Goal: Task Accomplishment & Management: Use online tool/utility

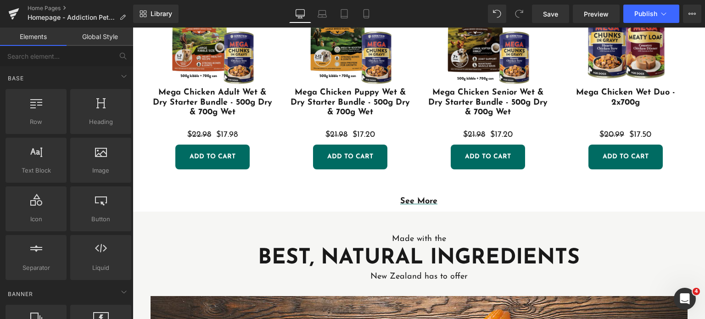
click at [41, 3] on div "Home Pages Homepage - Addiction Pet Foods [GEOGRAPHIC_DATA] Meat Your Pet" at bounding box center [66, 14] width 133 height 28
click at [38, 8] on link "Home Pages" at bounding box center [81, 8] width 106 height 7
click at [556, 9] on span "Save" at bounding box center [550, 14] width 15 height 10
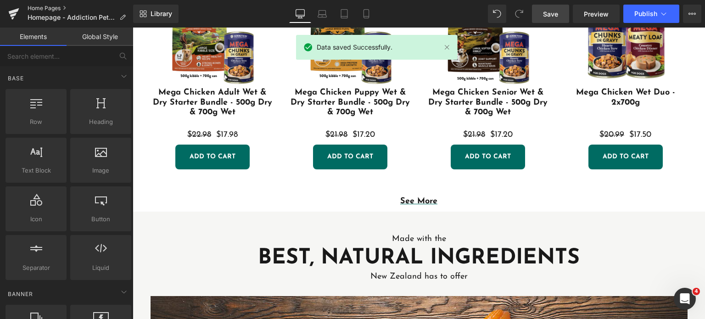
click at [40, 11] on link "Home Pages" at bounding box center [81, 8] width 106 height 7
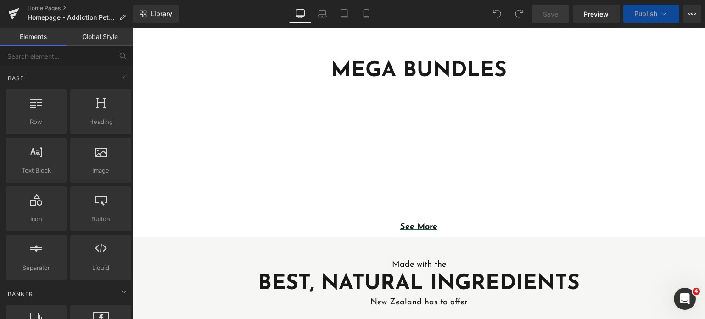
scroll to position [185, 0]
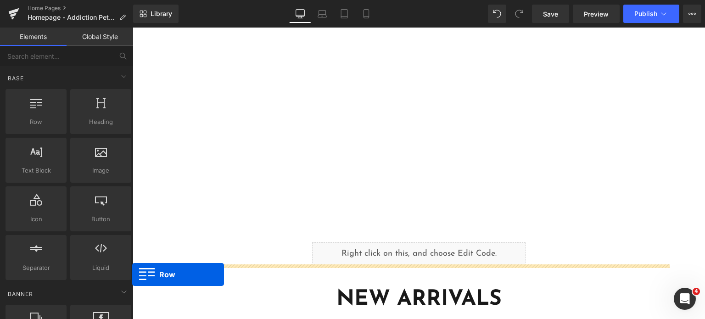
scroll to position [993, 0]
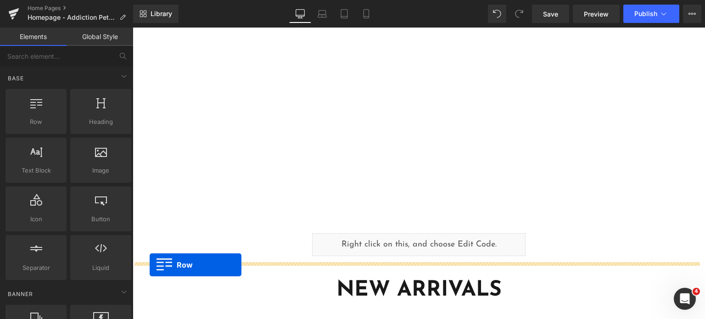
drag, startPoint x: 149, startPoint y: 119, endPoint x: 149, endPoint y: 265, distance: 145.9
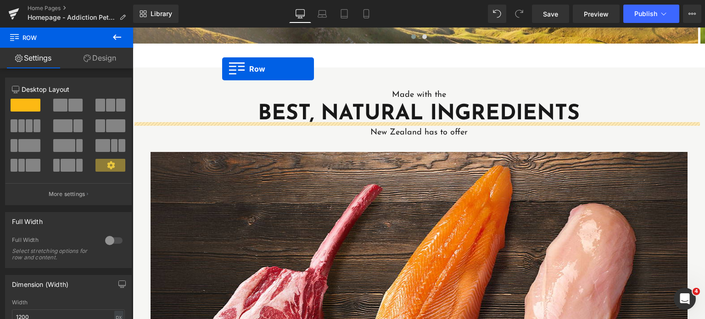
scroll to position [157, 0]
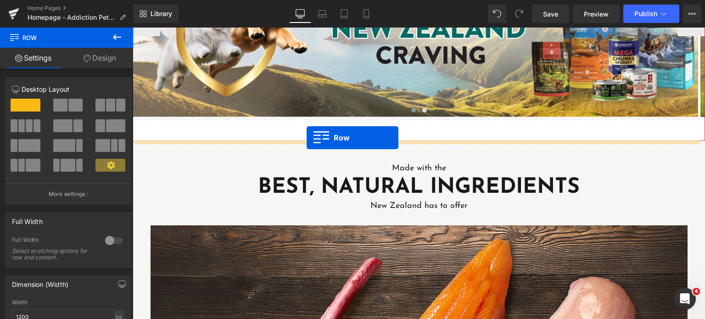
drag, startPoint x: 151, startPoint y: 245, endPoint x: 307, endPoint y: 137, distance: 189.0
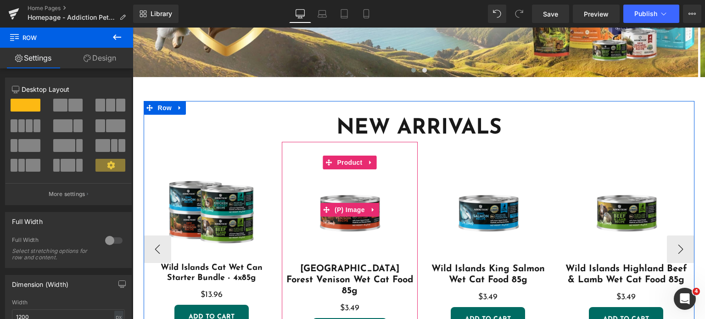
scroll to position [173, 0]
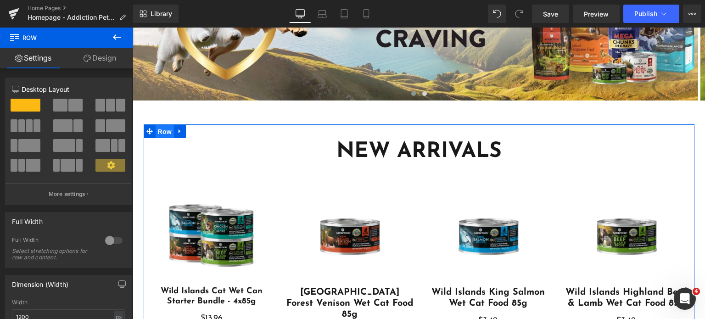
click at [161, 129] on span "Row" at bounding box center [165, 132] width 18 height 14
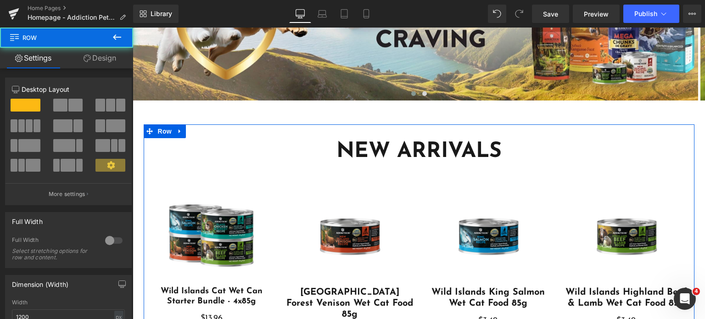
click at [76, 48] on link "Design" at bounding box center [100, 58] width 67 height 21
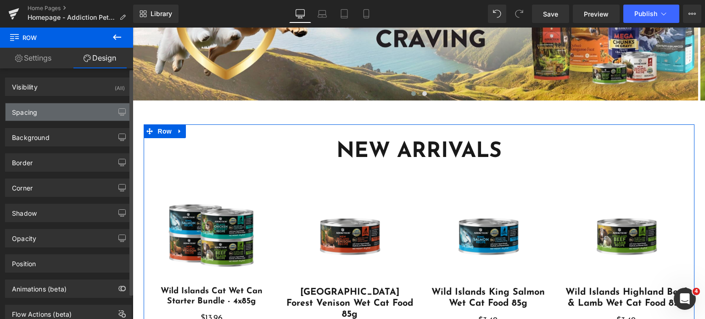
click at [42, 113] on div "Spacing" at bounding box center [69, 111] width 126 height 17
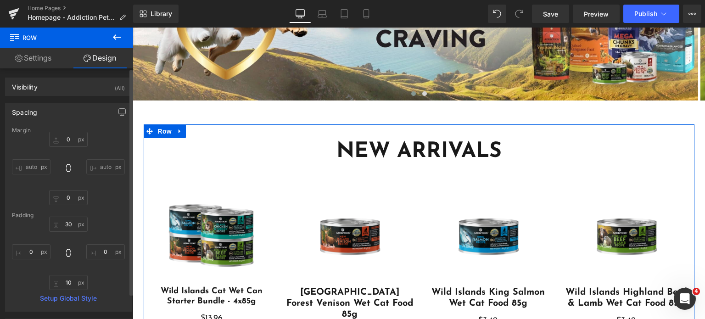
click at [67, 218] on div "Padding" at bounding box center [68, 215] width 113 height 6
click at [67, 222] on input "text" at bounding box center [68, 224] width 39 height 15
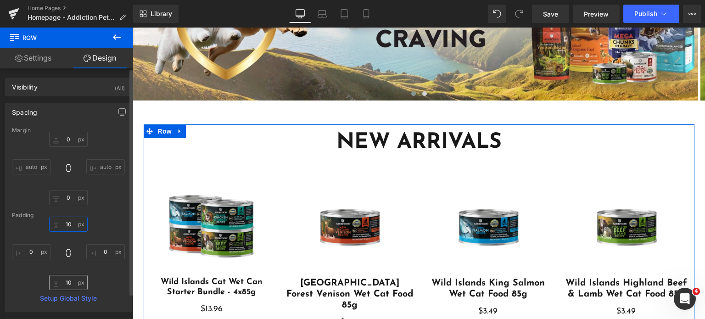
type input "10"
click at [62, 275] on input "text" at bounding box center [68, 282] width 39 height 15
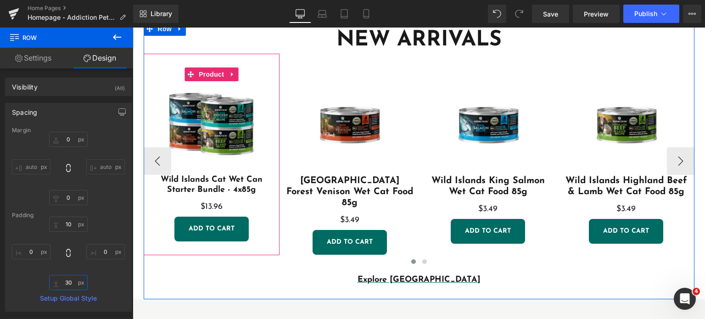
scroll to position [276, 0]
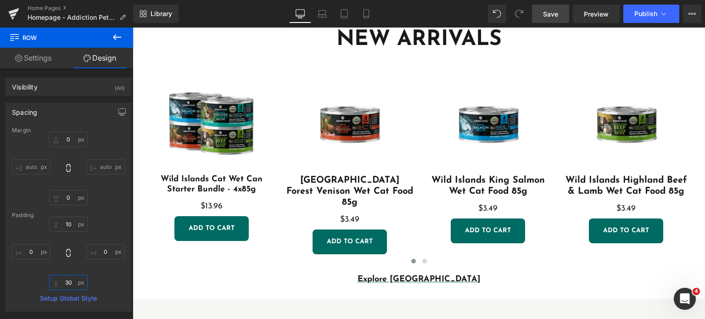
type input "30"
click at [555, 11] on span "Save" at bounding box center [550, 14] width 15 height 10
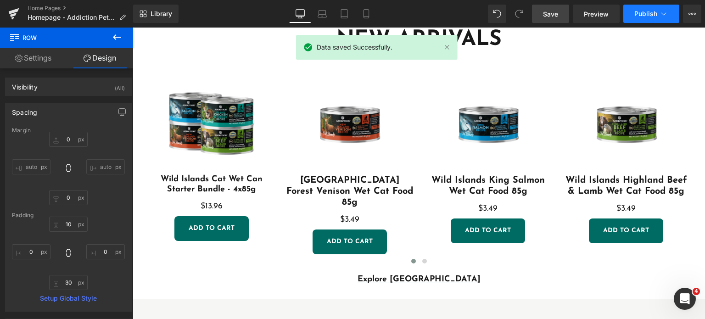
click at [640, 16] on span "Publish" at bounding box center [645, 13] width 23 height 7
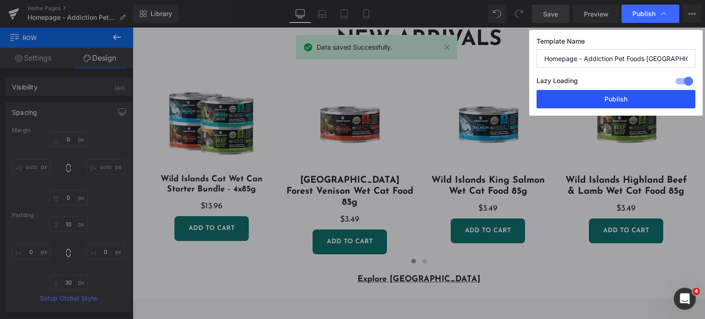
click at [571, 104] on button "Publish" at bounding box center [615, 99] width 159 height 18
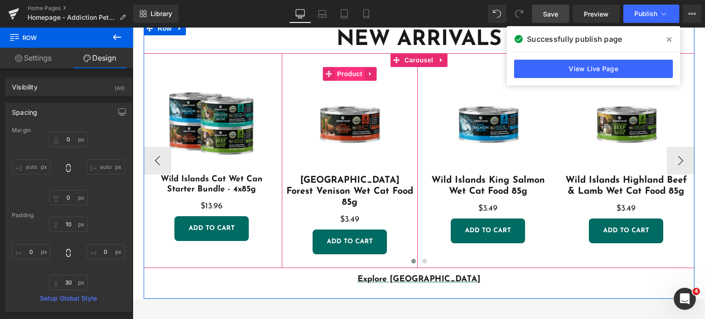
click at [345, 73] on span "Product" at bounding box center [349, 74] width 30 height 14
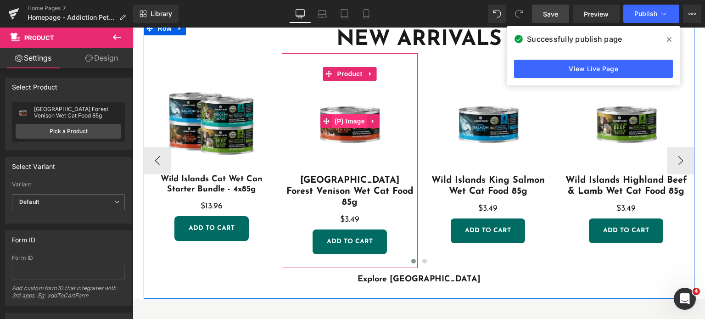
click at [344, 124] on span "(P) Image" at bounding box center [349, 121] width 35 height 14
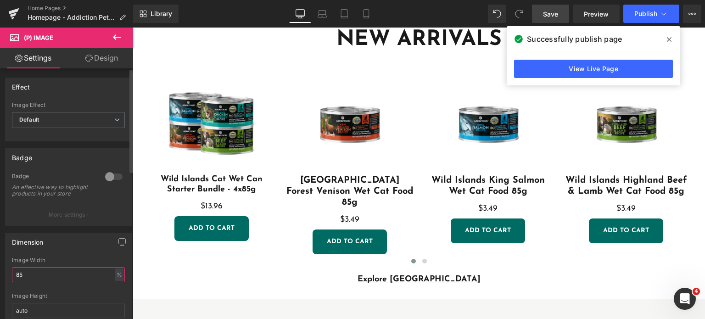
drag, startPoint x: 55, startPoint y: 277, endPoint x: 0, endPoint y: 279, distance: 55.1
click at [0, 279] on div "Dimension 85% Image Width 85 % % px auto Image Height auto" at bounding box center [68, 277] width 137 height 103
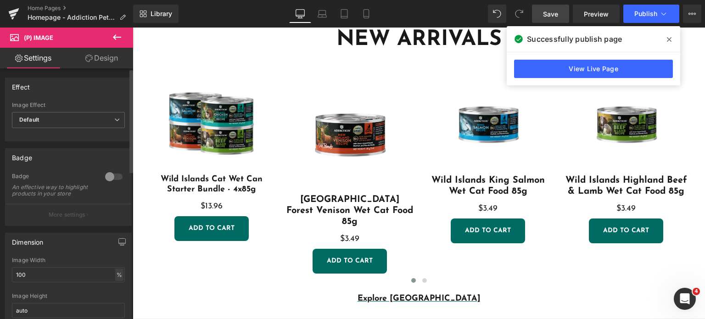
click at [118, 279] on div "%" at bounding box center [119, 274] width 8 height 12
click at [117, 308] on li "px" at bounding box center [118, 301] width 11 height 13
drag, startPoint x: 61, startPoint y: 284, endPoint x: 9, endPoint y: 273, distance: 53.0
click at [9, 273] on div "85% Image Width 100 px % px auto Image Height auto" at bounding box center [69, 293] width 126 height 72
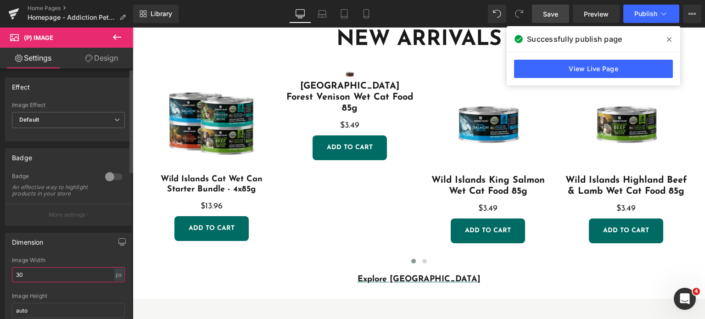
type input "300"
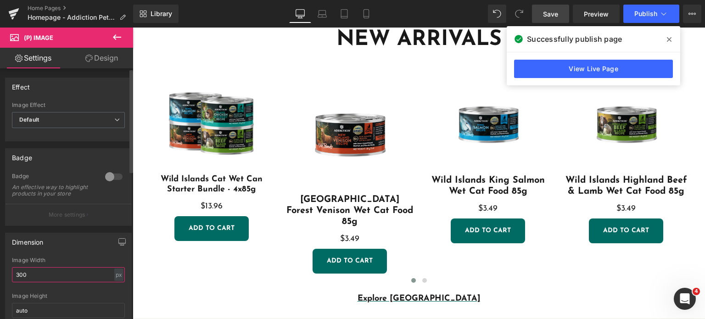
drag, startPoint x: 29, startPoint y: 277, endPoint x: 0, endPoint y: 277, distance: 28.9
click at [0, 277] on div "Dimension 85% Image Width 300 px % px auto Image Height auto" at bounding box center [68, 277] width 137 height 103
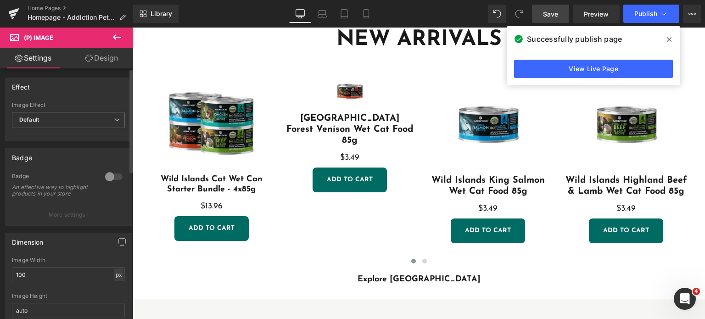
click at [114, 280] on div "px" at bounding box center [118, 274] width 9 height 12
click at [113, 293] on li "%" at bounding box center [118, 288] width 11 height 13
drag, startPoint x: 104, startPoint y: 280, endPoint x: 0, endPoint y: 274, distance: 104.3
click at [0, 274] on div "Dimension 85% Image Width 100 % % px auto Image Height auto" at bounding box center [68, 277] width 137 height 103
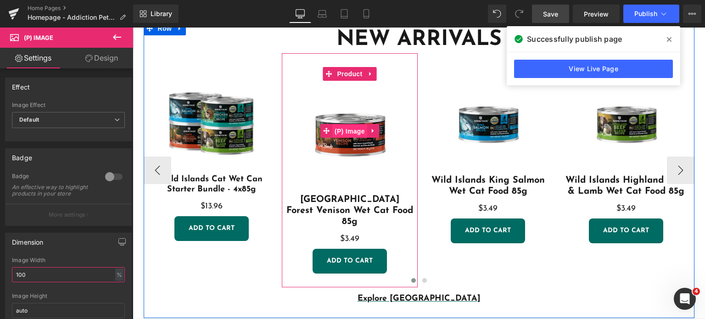
click at [349, 126] on span "(P) Image" at bounding box center [349, 131] width 35 height 14
type input "100"
click at [333, 155] on img at bounding box center [349, 130] width 127 height 127
click at [346, 120] on img at bounding box center [349, 130] width 127 height 127
click at [348, 75] on span "Product" at bounding box center [349, 74] width 30 height 14
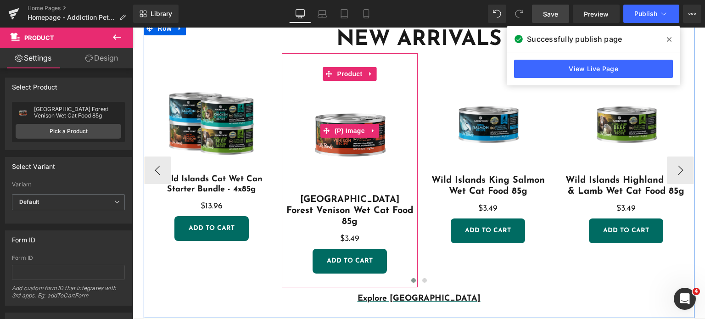
click at [323, 144] on img at bounding box center [349, 130] width 127 height 127
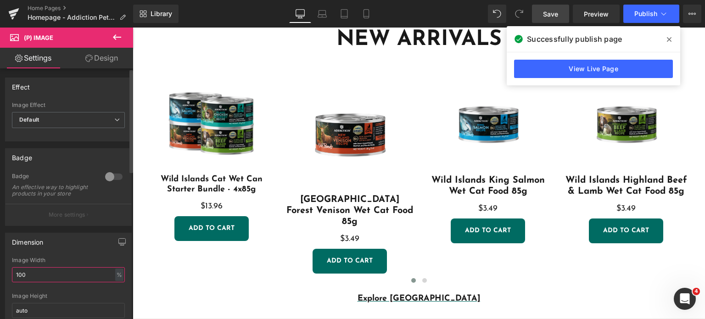
drag, startPoint x: 42, startPoint y: 275, endPoint x: 18, endPoint y: 275, distance: 23.9
click at [18, 275] on input "100" at bounding box center [68, 274] width 113 height 15
type input "1"
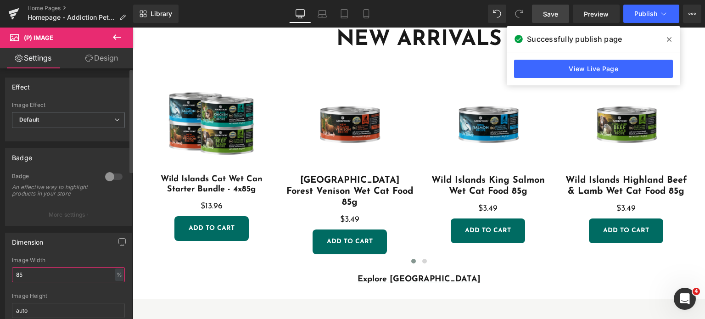
type input "85"
click at [73, 263] on div "Image Width" at bounding box center [68, 260] width 113 height 6
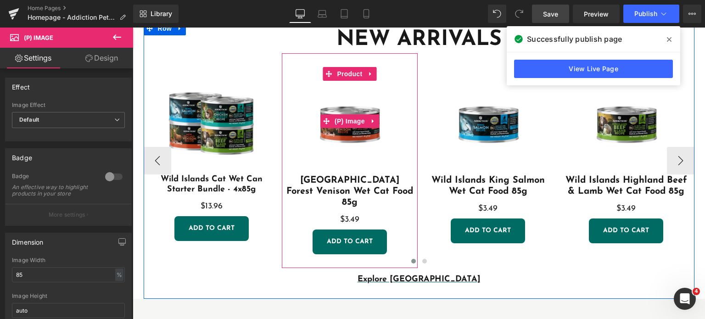
click at [343, 146] on img at bounding box center [349, 121] width 108 height 108
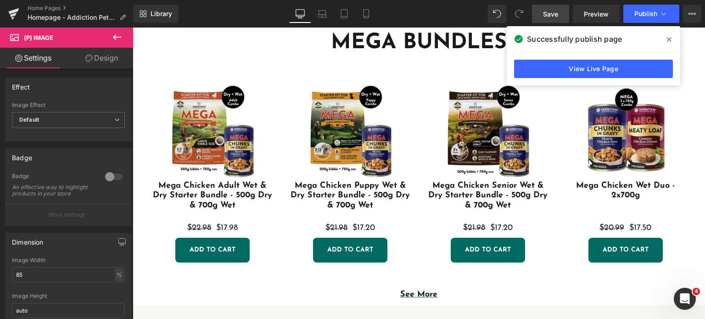
scroll to position [1548, 0]
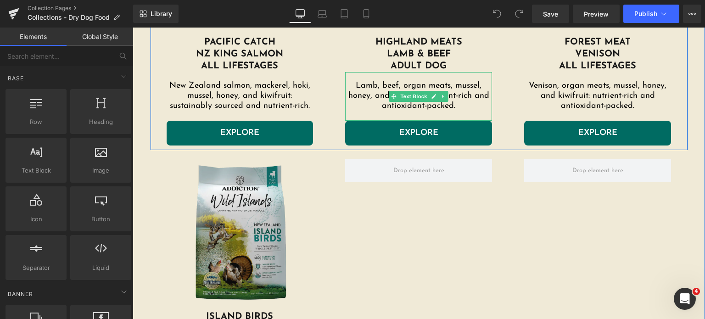
scroll to position [1130, 0]
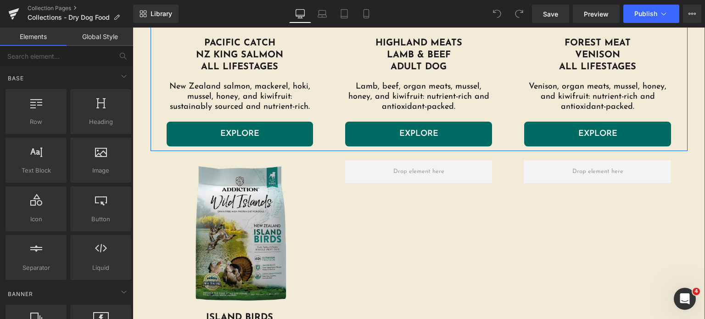
click at [439, 66] on span "Highland Meats lamb & beef adult dog" at bounding box center [418, 55] width 87 height 33
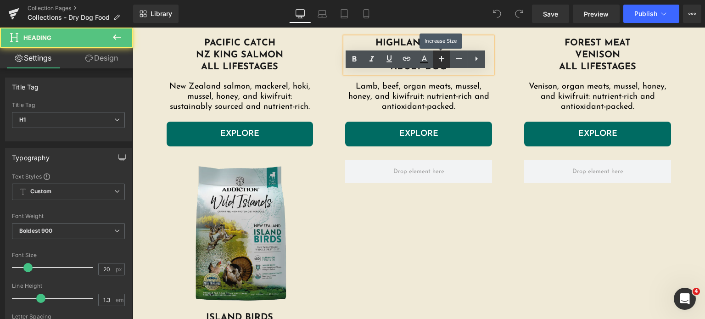
click at [443, 66] on link at bounding box center [441, 58] width 17 height 17
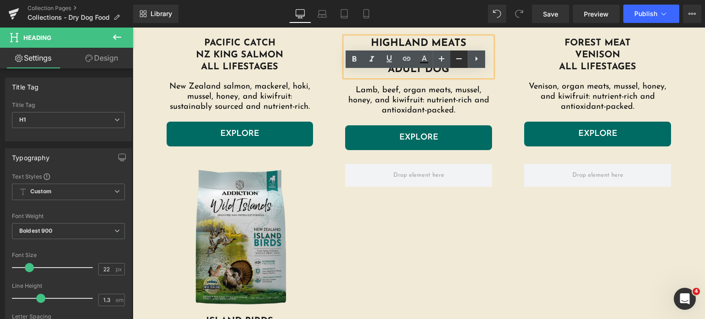
click at [461, 64] on icon at bounding box center [458, 58] width 11 height 11
type input "20"
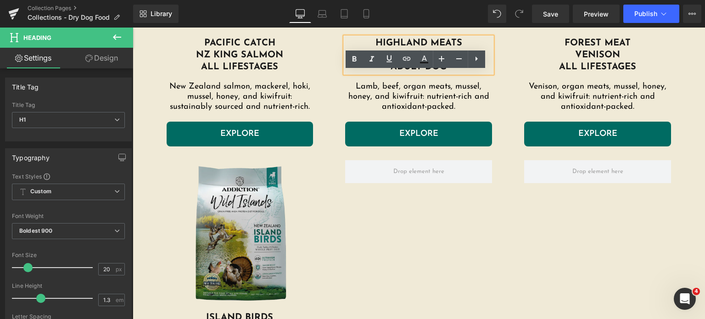
click at [453, 93] on p "Lamb, beef, organ meats, mussel, honey, and kiwifruit: nutrient-rich and antiox…" at bounding box center [418, 97] width 147 height 30
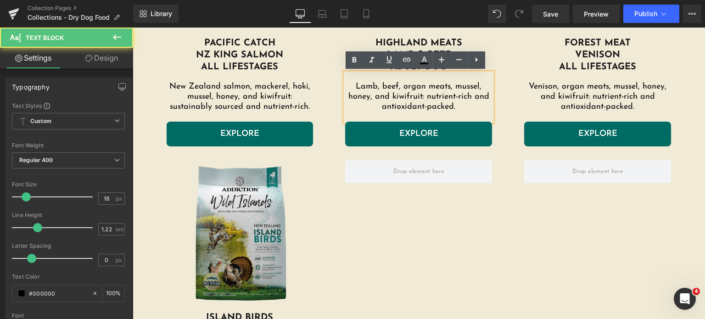
click at [508, 93] on div "Image Forest meat venison all lifestages Heading Venison, organ meats, mussel, …" at bounding box center [597, 16] width 179 height 261
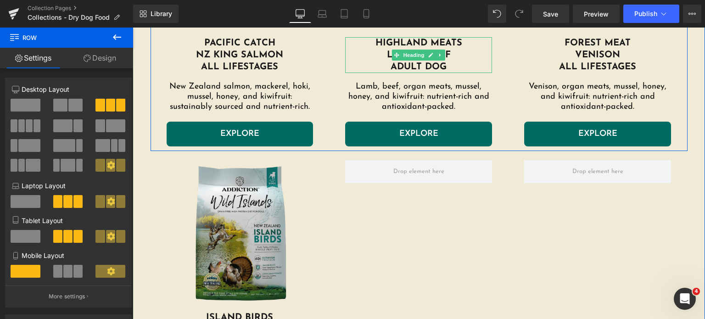
click at [450, 69] on h1 "Highland Meats lamb & beef adult dog" at bounding box center [418, 55] width 147 height 36
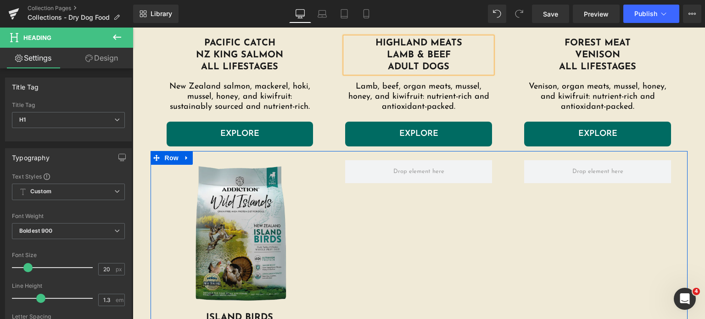
click at [430, 188] on div "Image Island Birds duck, turkey & chicken all lifestages Heading Duck, turkey, …" at bounding box center [418, 288] width 537 height 274
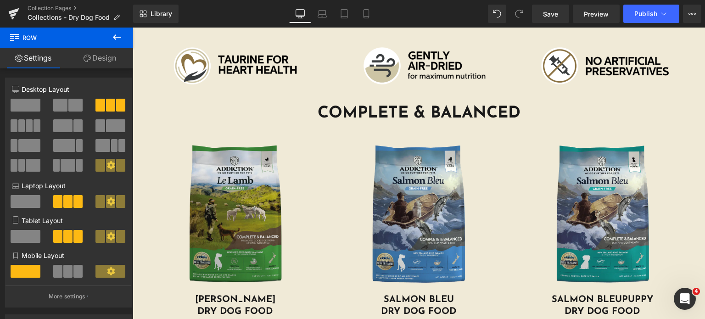
scroll to position [268, 0]
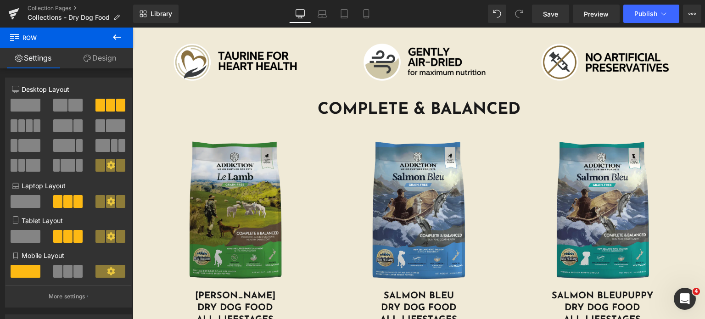
click at [224, 234] on img at bounding box center [235, 212] width 151 height 156
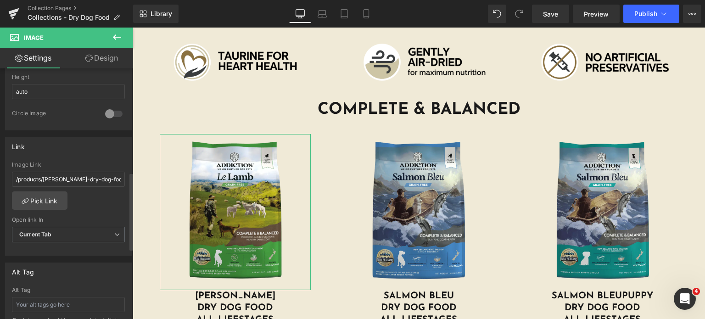
scroll to position [332, 0]
click at [51, 201] on link "Pick Link" at bounding box center [40, 201] width 56 height 18
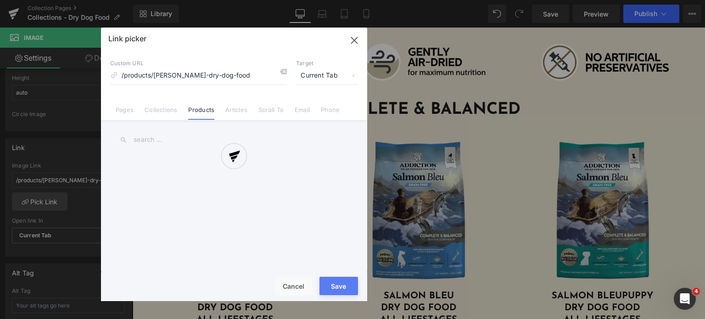
click at [153, 144] on div at bounding box center [234, 164] width 266 height 273
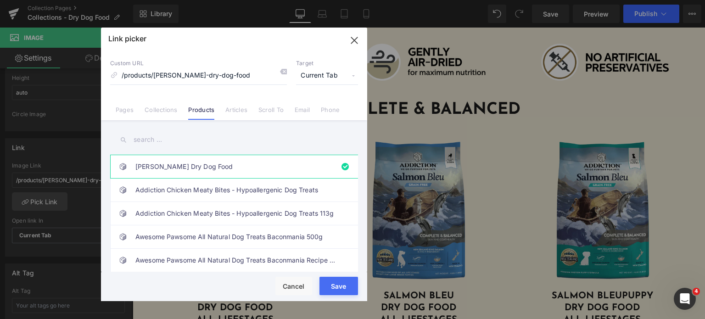
click at [149, 143] on input "text" at bounding box center [234, 139] width 248 height 21
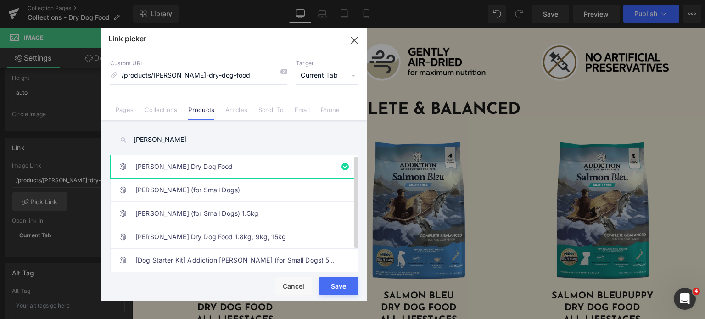
type input "le lam"
click at [251, 170] on link "Le Lamb Dry Dog Food" at bounding box center [236, 166] width 202 height 23
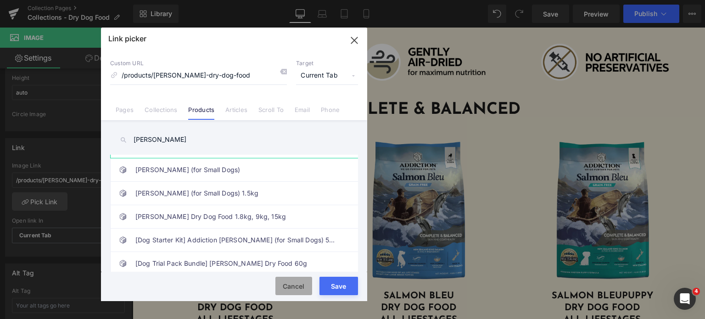
click at [290, 285] on button "Cancel" at bounding box center [293, 286] width 37 height 18
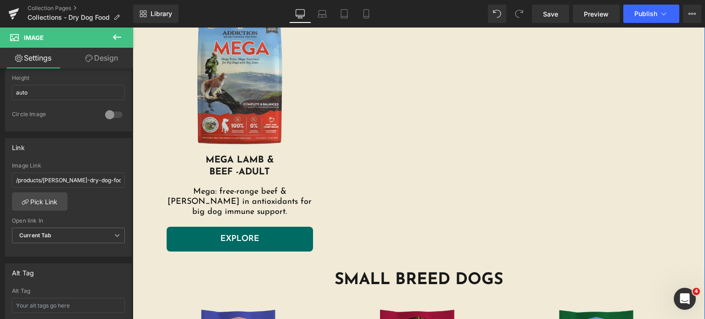
scroll to position [1589, 0]
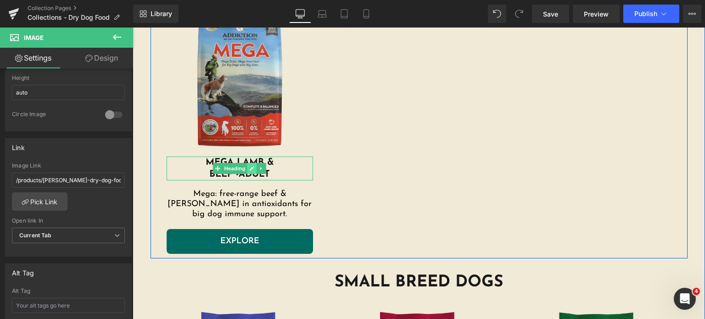
click at [247, 165] on link at bounding box center [252, 168] width 10 height 11
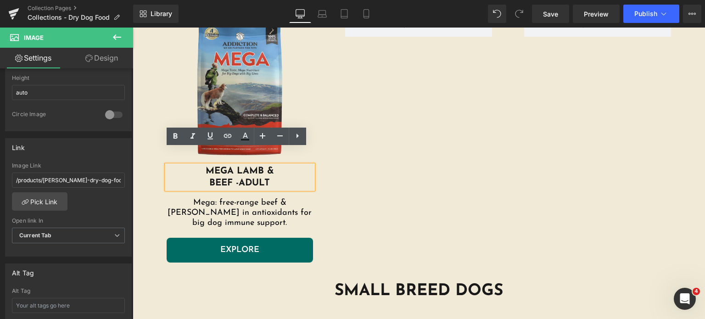
scroll to position [1574, 0]
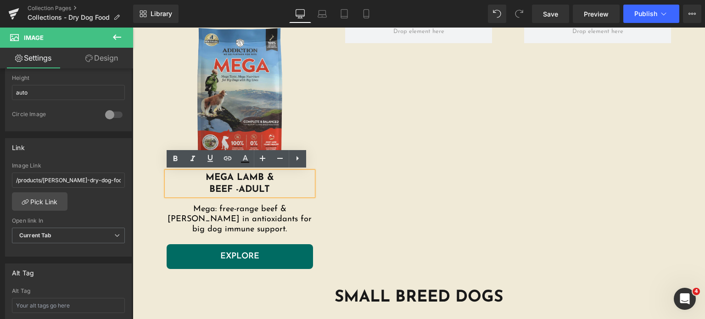
click at [232, 181] on h1 "MEGA LAMB &" at bounding box center [240, 178] width 147 height 12
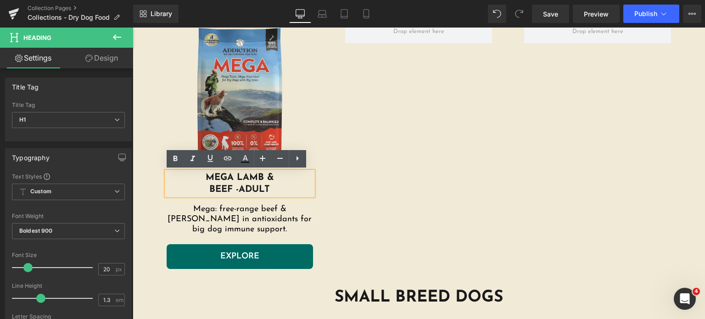
click at [229, 186] on h1 "BEEF - ADULT" at bounding box center [240, 190] width 147 height 12
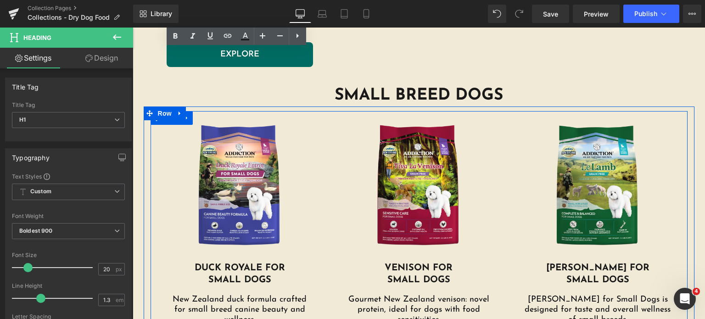
scroll to position [1775, 0]
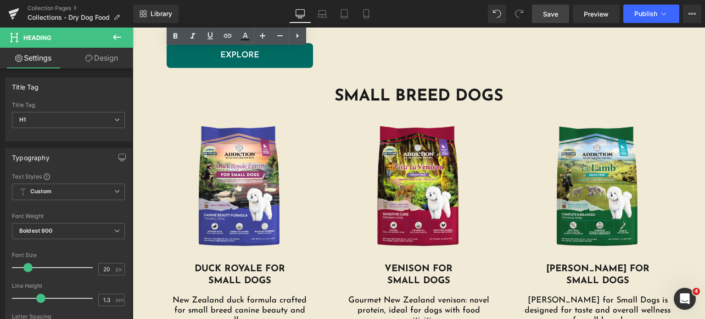
click at [554, 11] on span "Save" at bounding box center [550, 14] width 15 height 10
